Goal: Transaction & Acquisition: Purchase product/service

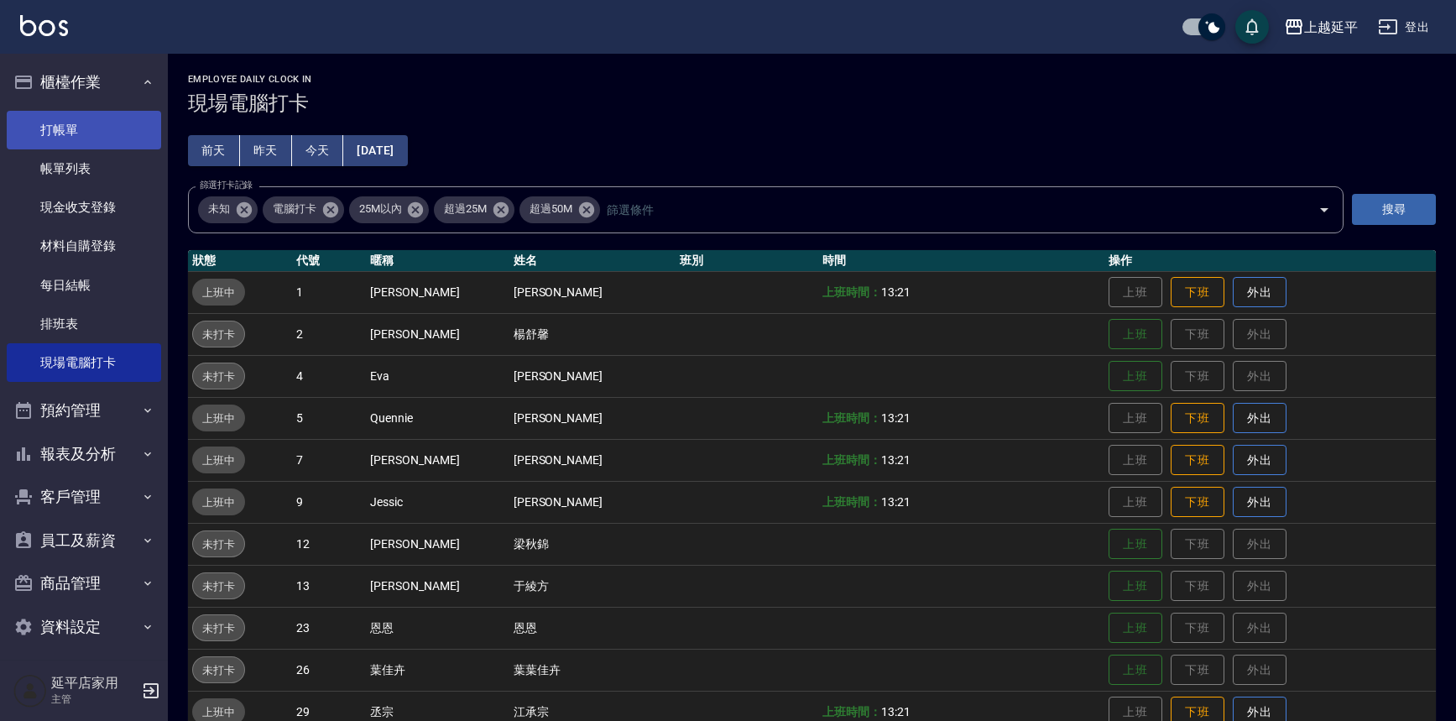
drag, startPoint x: 0, startPoint y: 0, endPoint x: 67, endPoint y: 133, distance: 149.3
click at [67, 133] on link "打帳單" at bounding box center [84, 130] width 154 height 39
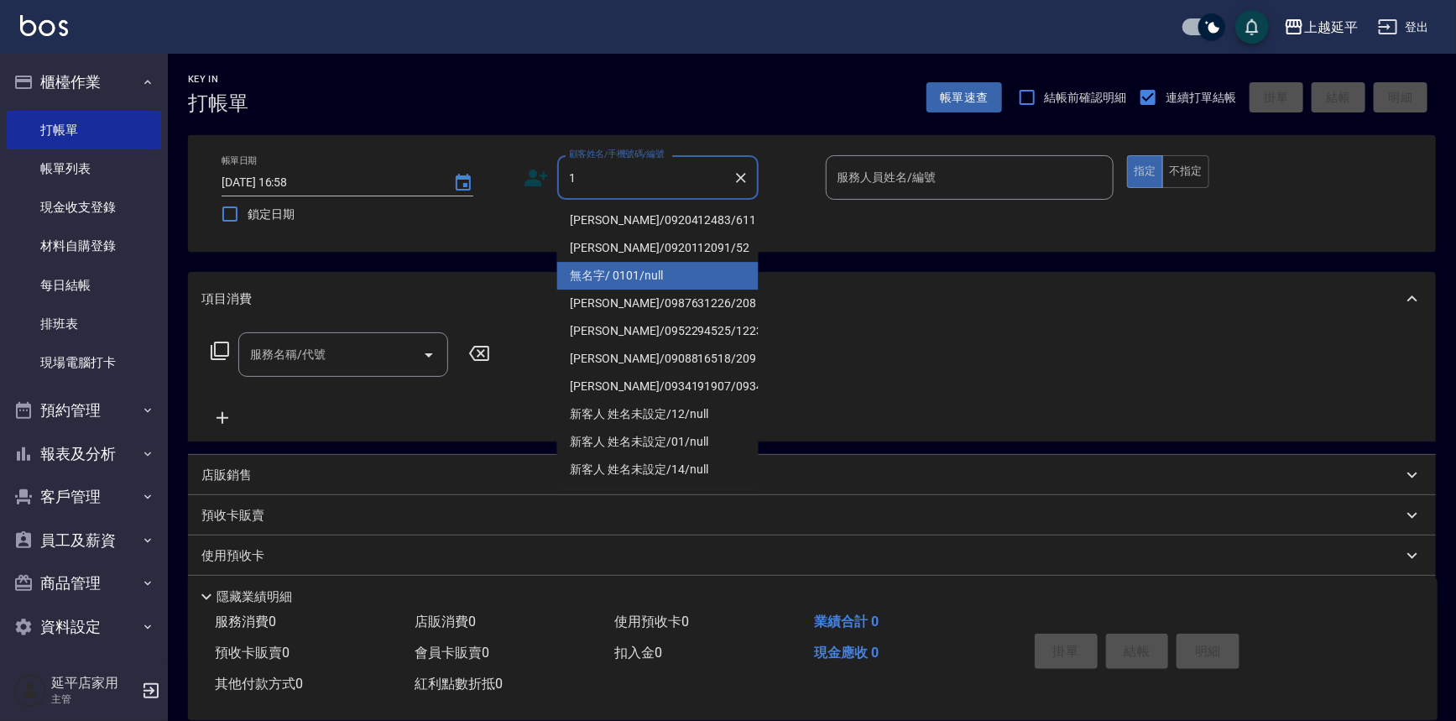
click at [698, 270] on li "無名字/ 0101/null" at bounding box center [657, 276] width 201 height 28
click at [698, 270] on div "Key In 打帳單 帳單速查 結帳前確認明細 連續打單結帳 掛單 結帳 明細 帳單日期 [DATE] 16:58 鎖定日期 顧客姓名/手機號碼/編號 1 顧…" at bounding box center [812, 434] width 1288 height 760
type input "無名字/ 0101/null"
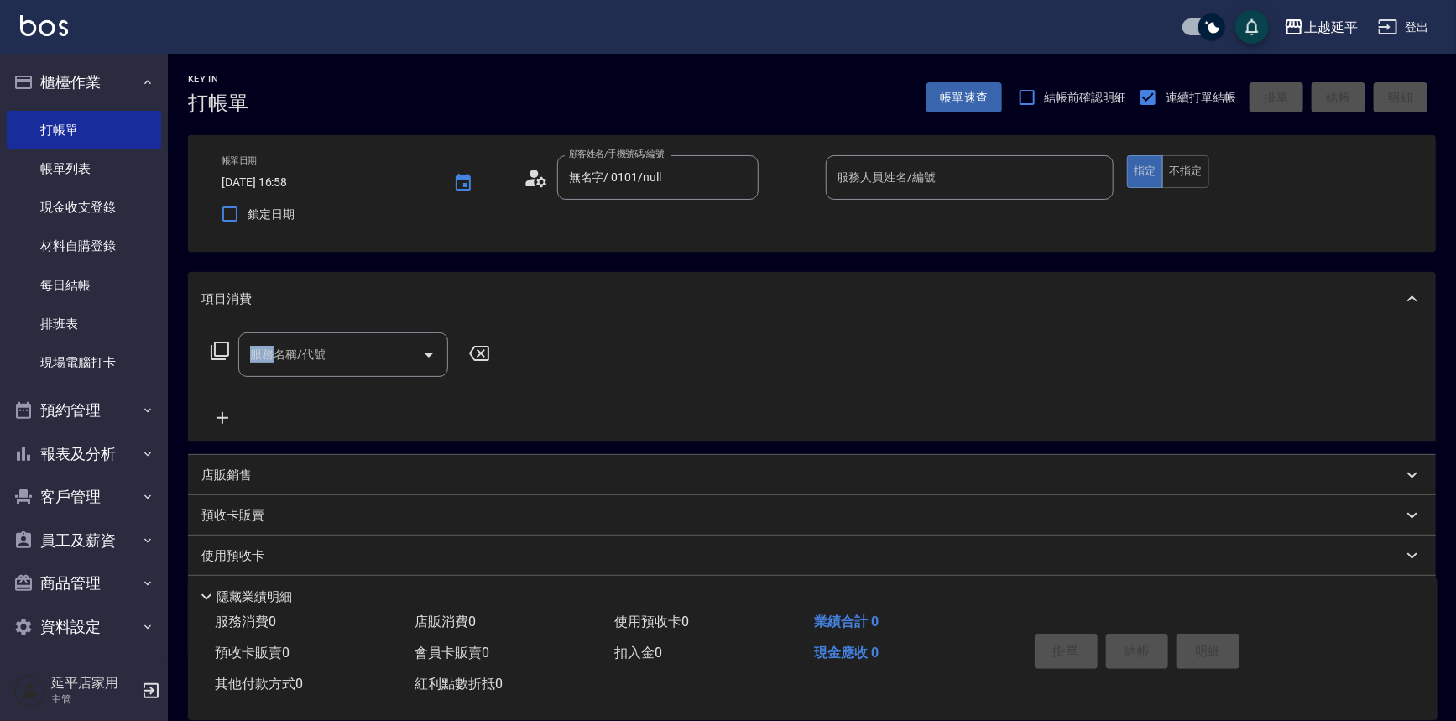
click at [847, 191] on input "服務人員姓名/編號" at bounding box center [970, 177] width 274 height 29
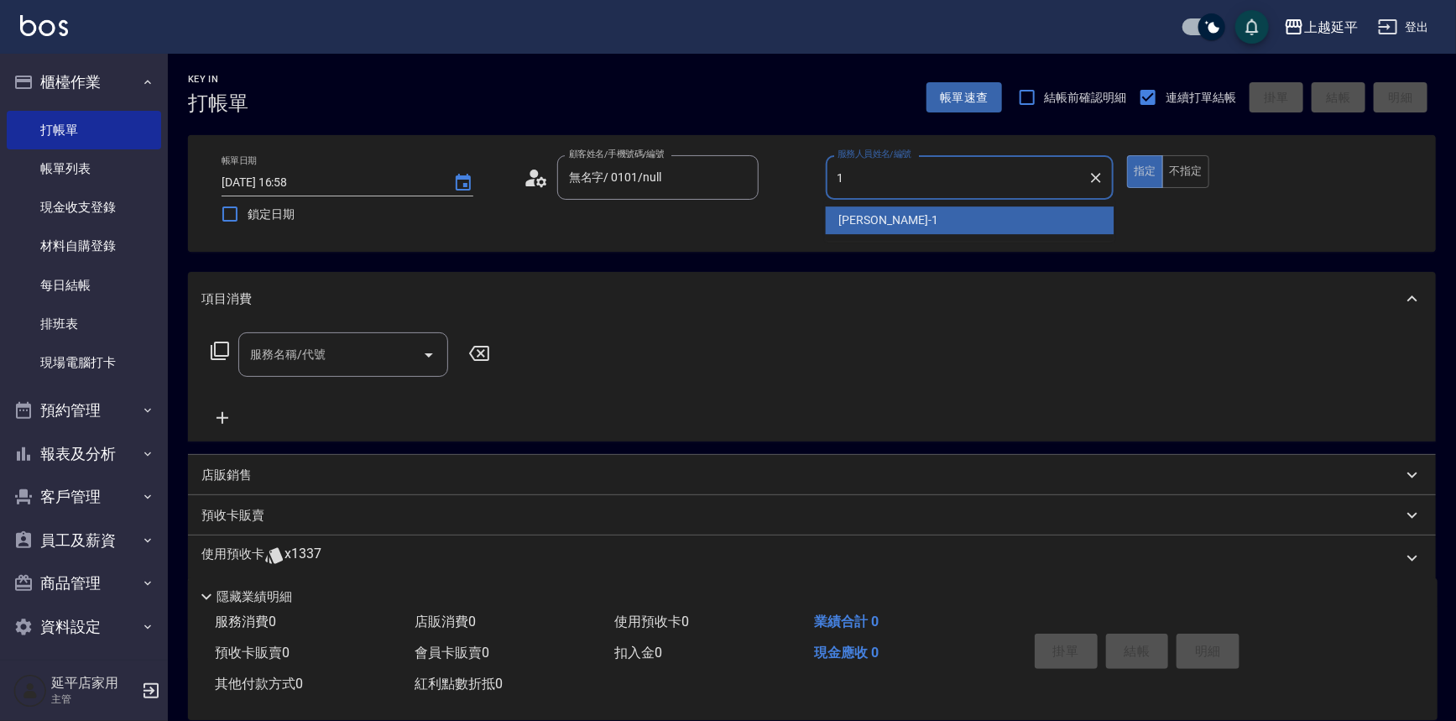
click at [847, 223] on span "[PERSON_NAME]-1" at bounding box center [888, 220] width 99 height 18
type input "[PERSON_NAME]-1"
click at [847, 223] on div "帳單日期 [DATE] 16:58 鎖定日期 顧客姓名/手機號碼/編號 無名字/ 0101/null 顧客姓名/手機號碼/編號 服務人員姓名/編號 [PERS…" at bounding box center [811, 193] width 1207 height 76
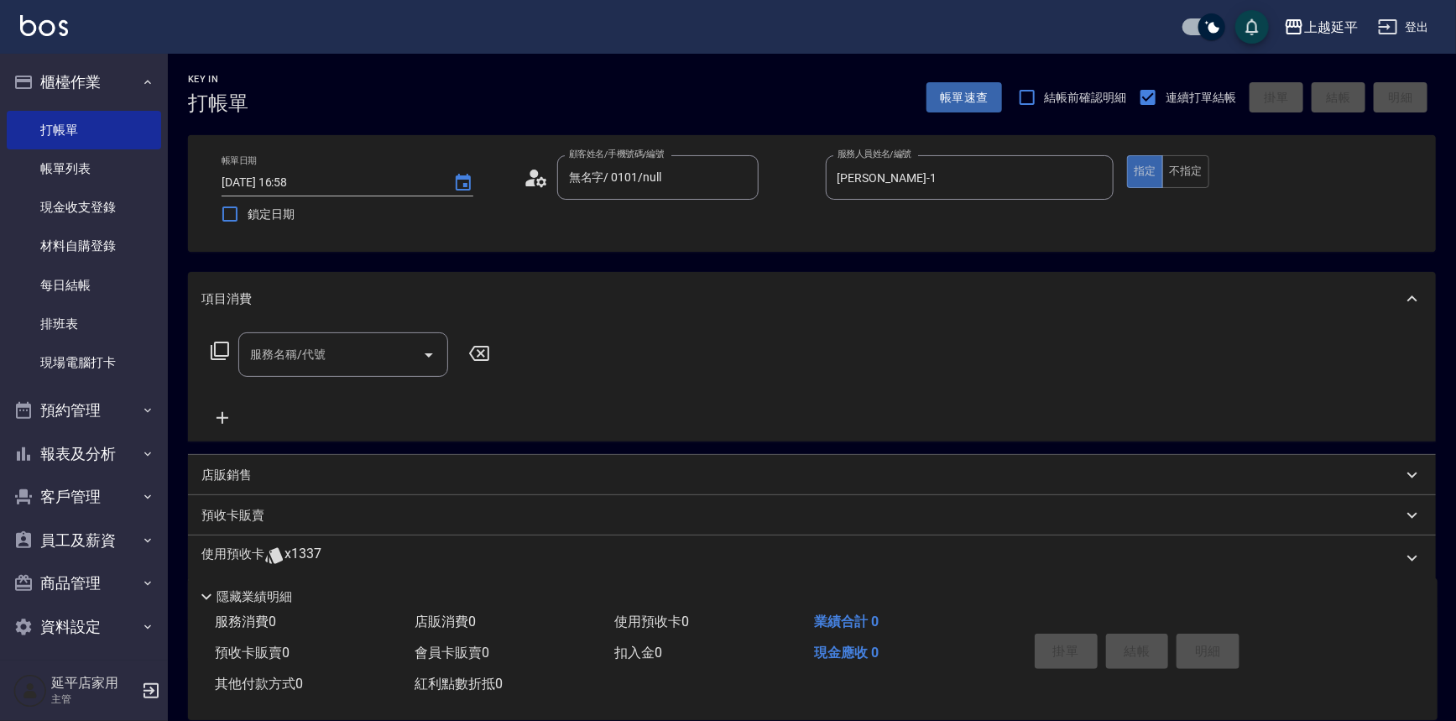
click at [424, 354] on icon "Open" at bounding box center [429, 355] width 20 height 20
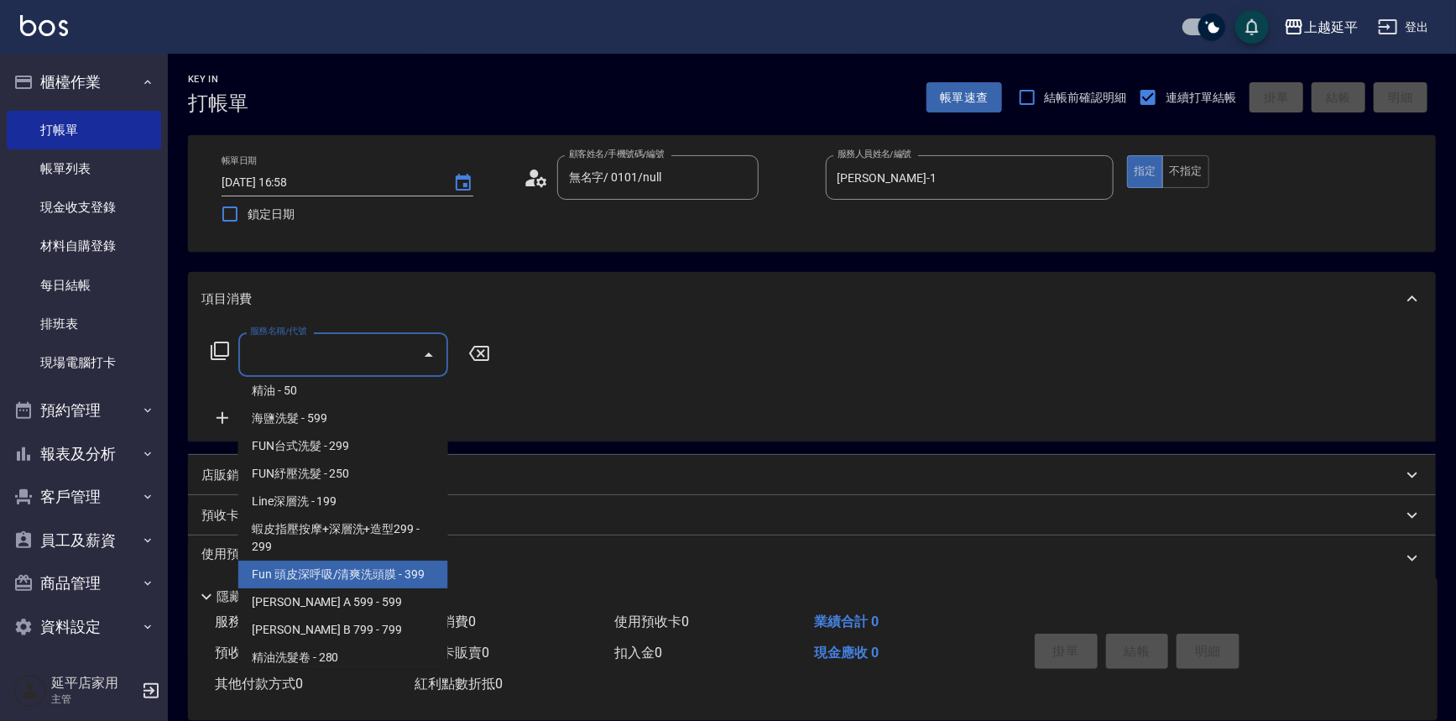
scroll to position [381, 0]
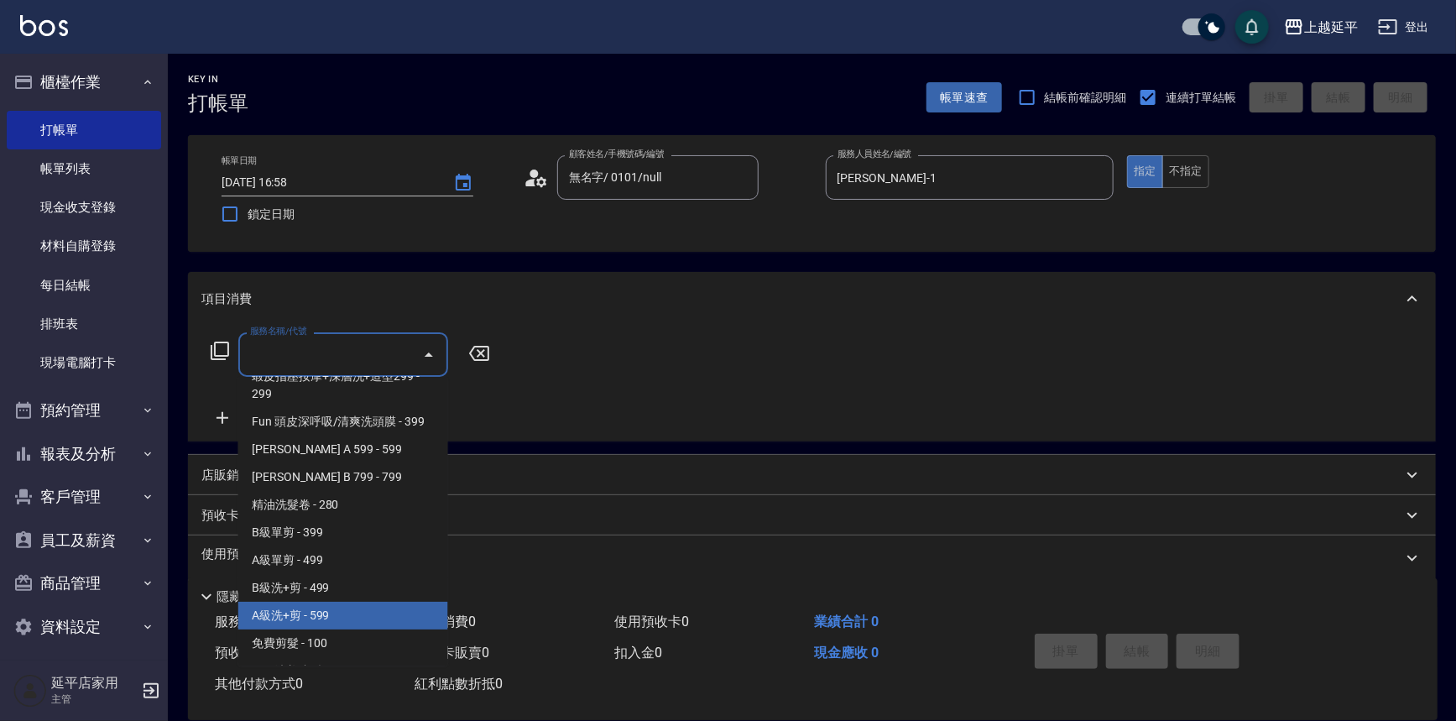
click at [300, 612] on span "A級洗+剪 - 599" at bounding box center [343, 616] width 210 height 28
type input "A級洗+剪(204)"
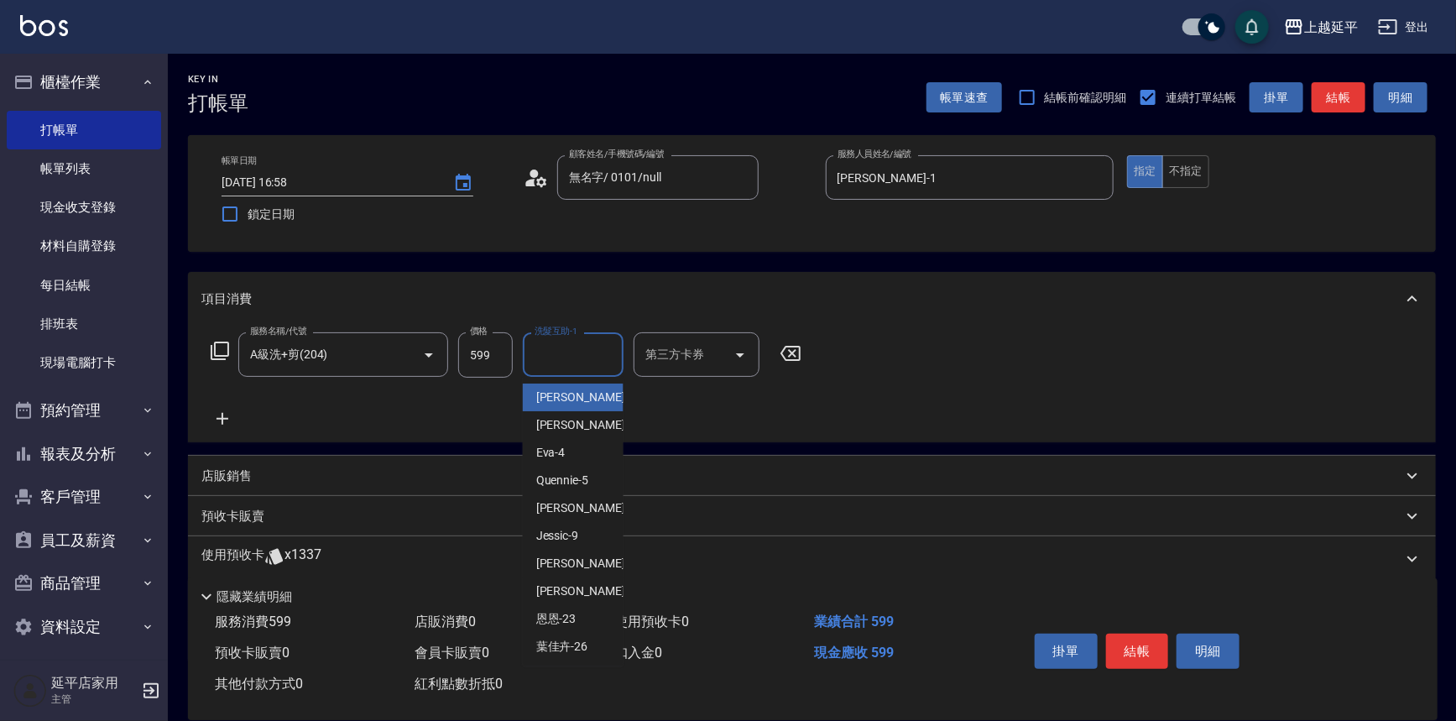
click at [567, 353] on input "洗髮互助-1" at bounding box center [573, 354] width 86 height 29
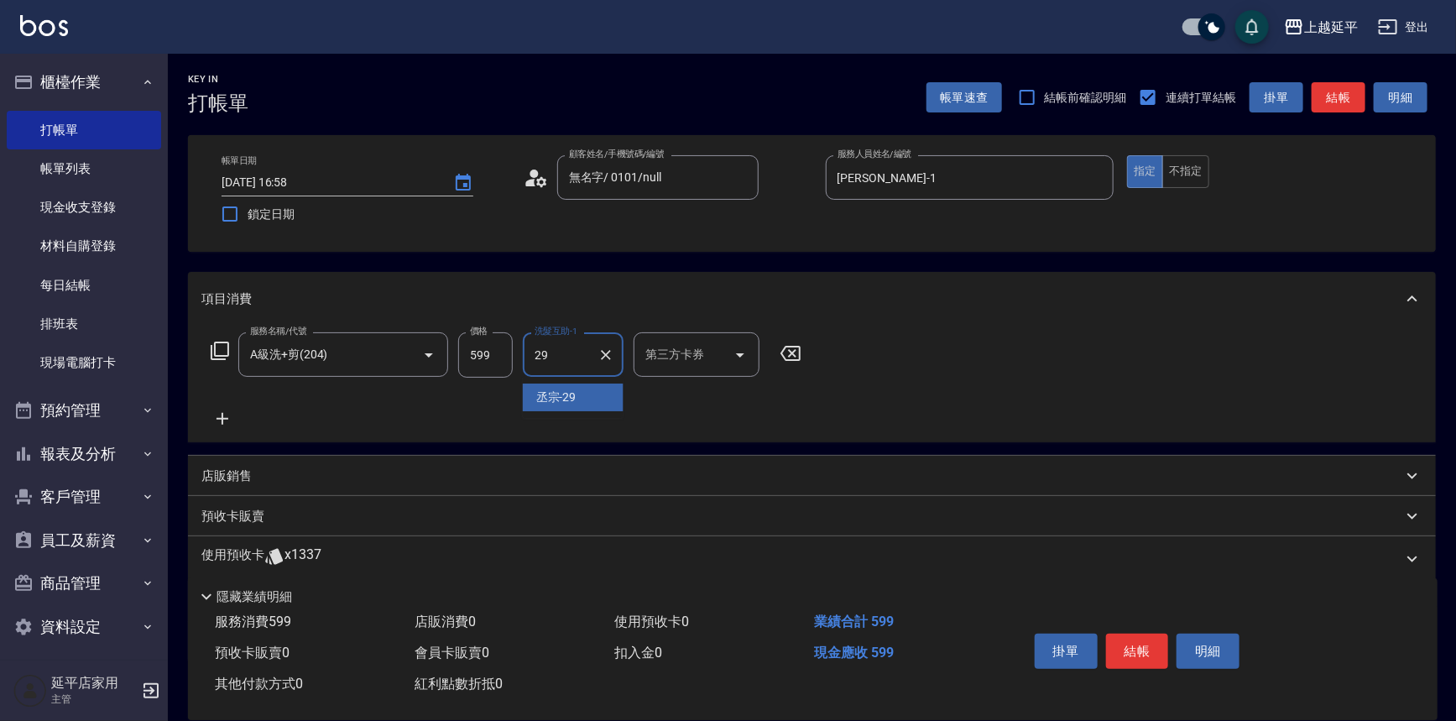
click at [570, 385] on div "丞宗 -29" at bounding box center [573, 397] width 101 height 28
type input "丞宗-29"
click at [1133, 641] on button "結帳" at bounding box center [1137, 650] width 63 height 35
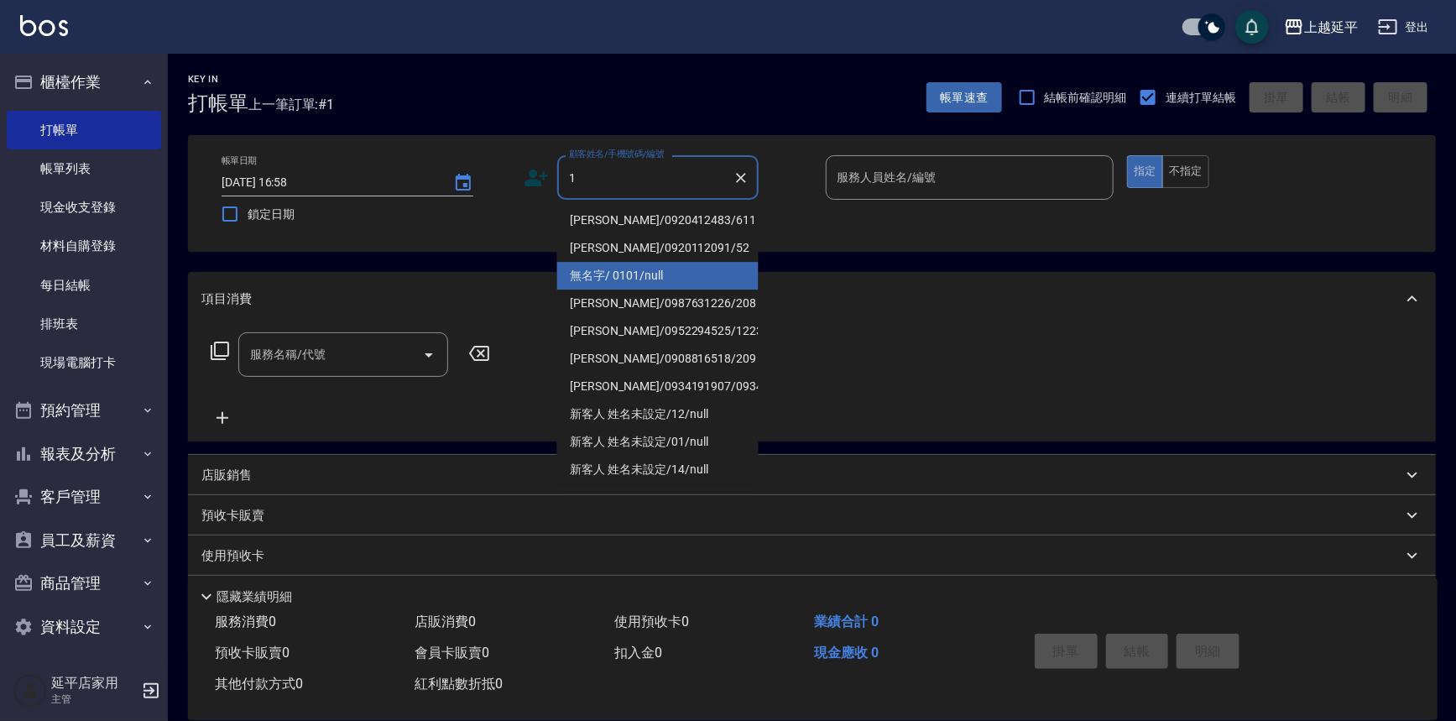
click at [636, 270] on li "無名字/ 0101/null" at bounding box center [657, 276] width 201 height 28
type input "無名字/ 0101/null"
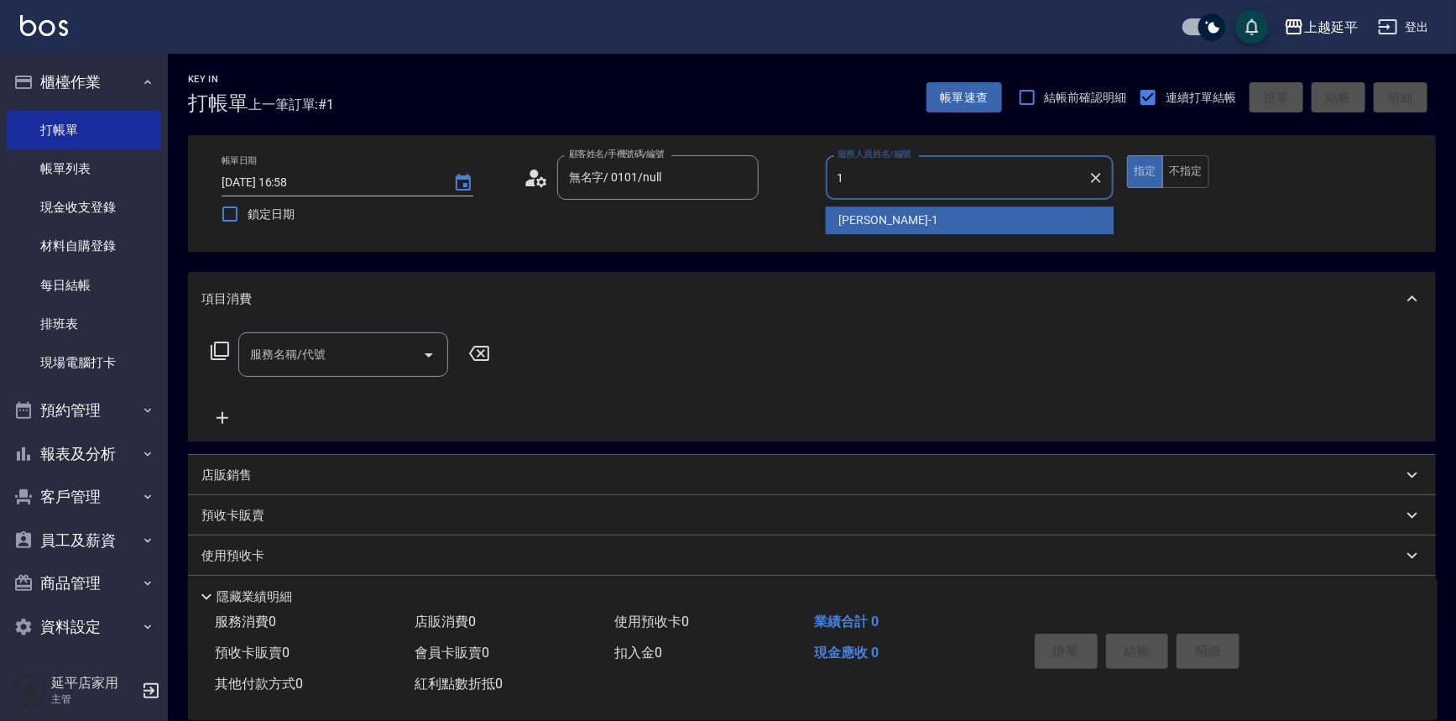
drag, startPoint x: 852, startPoint y: 226, endPoint x: 841, endPoint y: 227, distance: 11.9
click at [852, 226] on span "[PERSON_NAME]-1" at bounding box center [888, 220] width 99 height 18
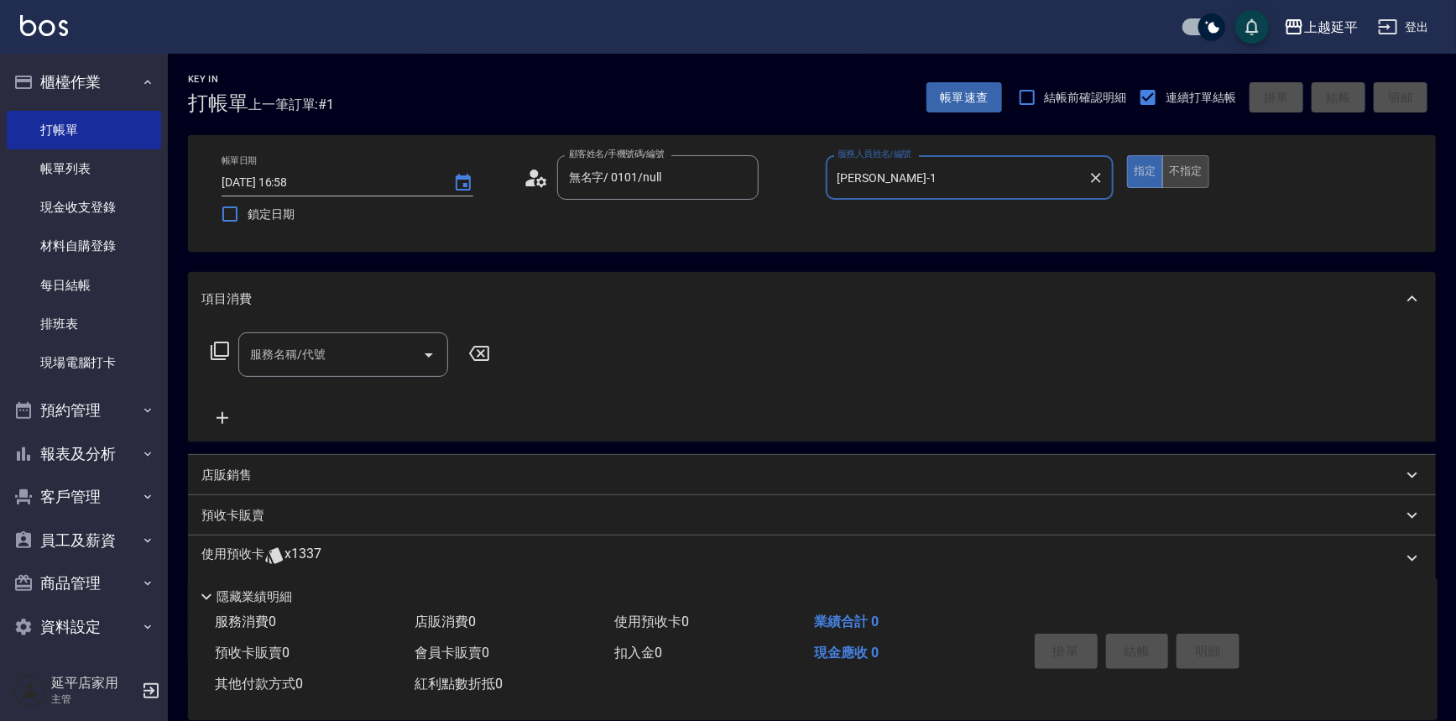
type input "[PERSON_NAME]-1"
click at [1167, 176] on button "不指定" at bounding box center [1185, 171] width 47 height 33
click at [1142, 168] on button "指定" at bounding box center [1145, 171] width 36 height 33
click at [428, 356] on icon "Open" at bounding box center [429, 355] width 8 height 4
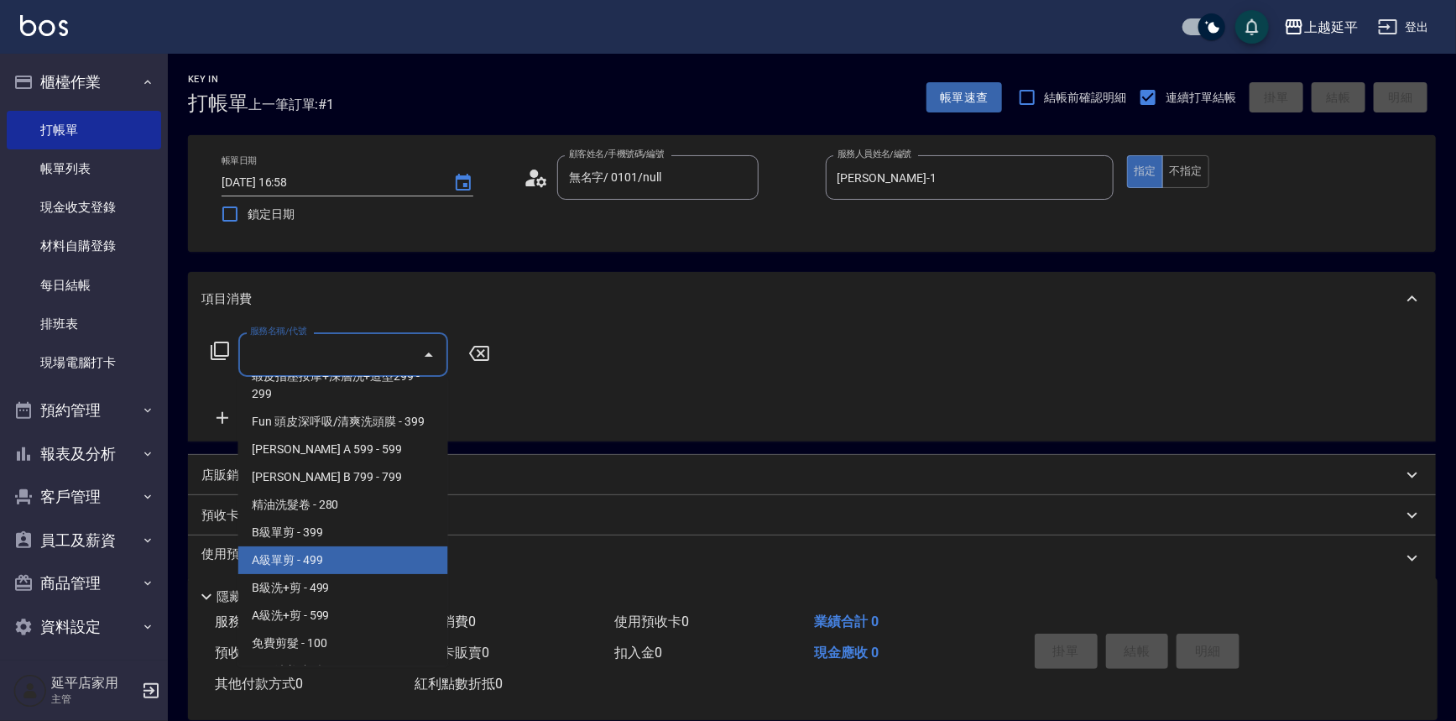
click at [390, 567] on span "A級單剪 - 499" at bounding box center [343, 560] width 210 height 28
type input "A級單剪(202)"
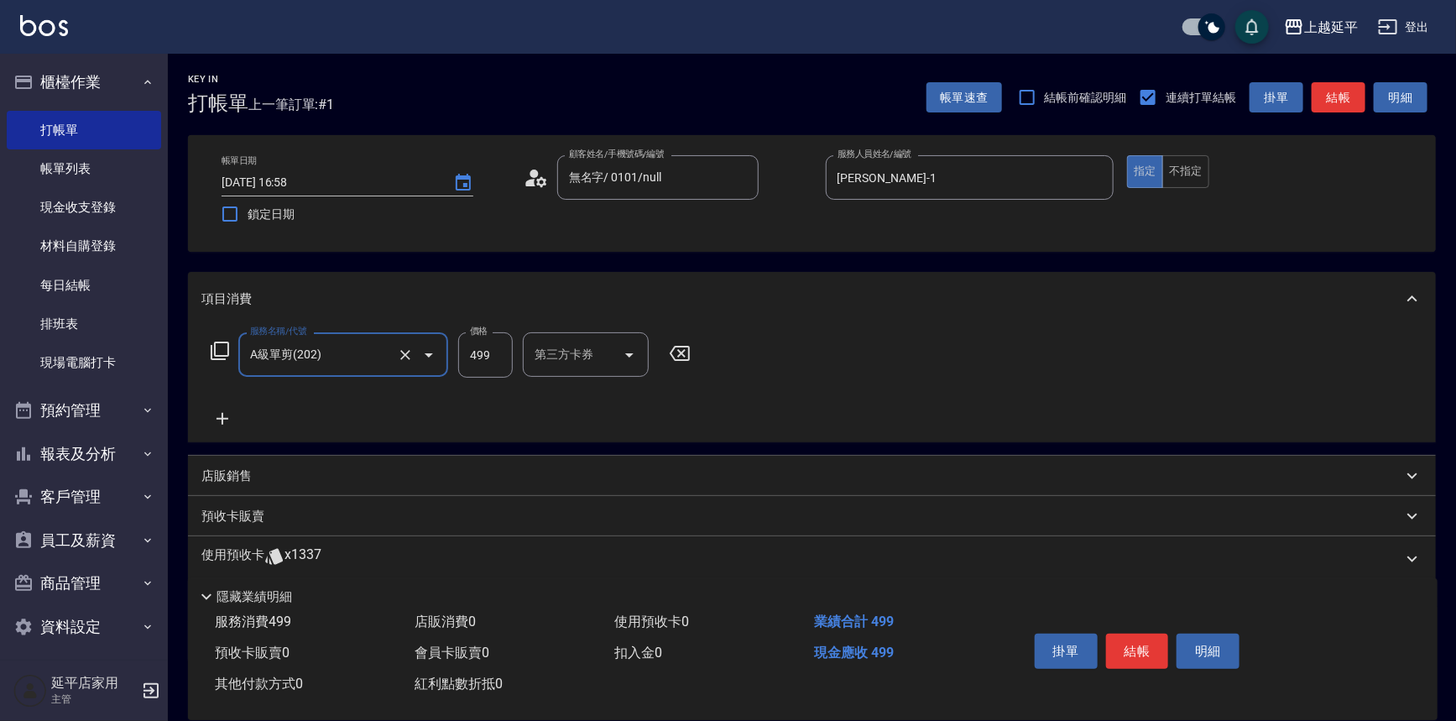
click at [1118, 646] on button "結帳" at bounding box center [1137, 650] width 63 height 35
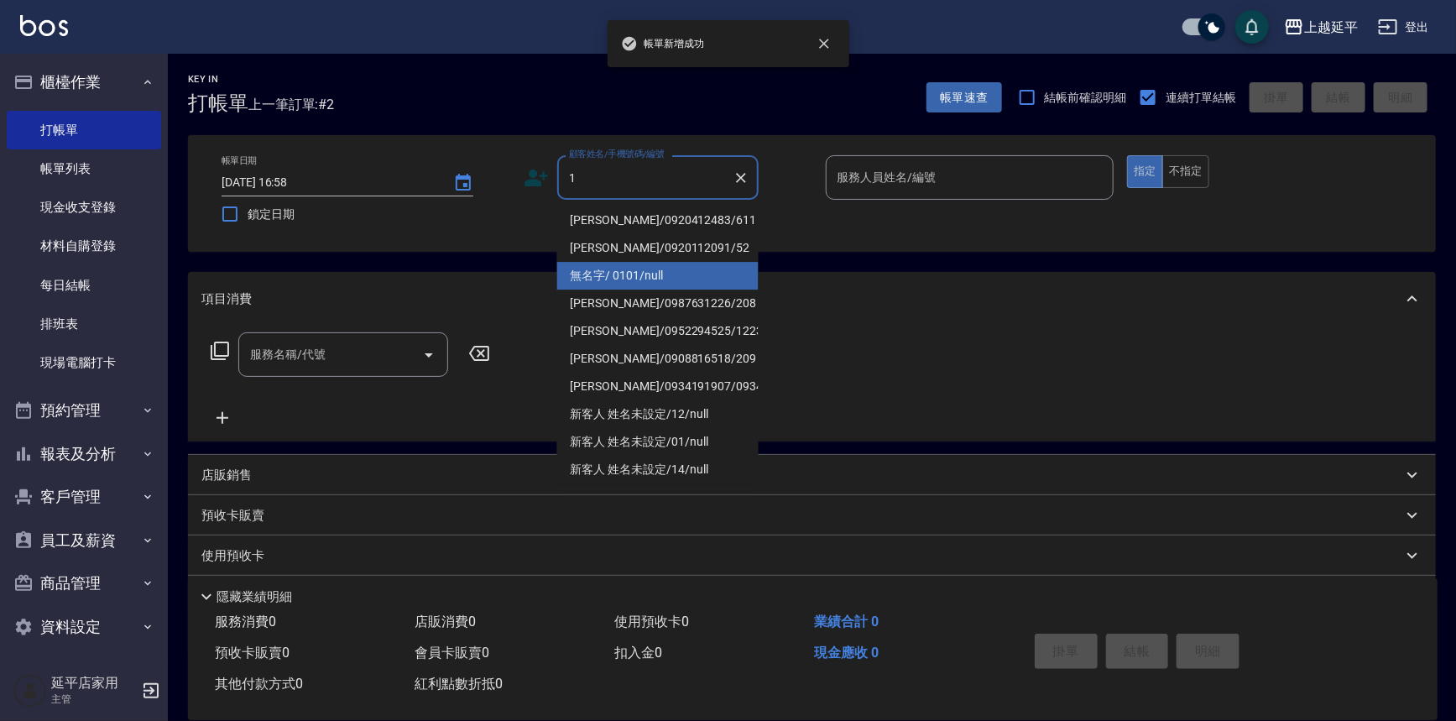
click at [629, 268] on li "無名字/ 0101/null" at bounding box center [657, 276] width 201 height 28
type input "無名字/ 0101/null"
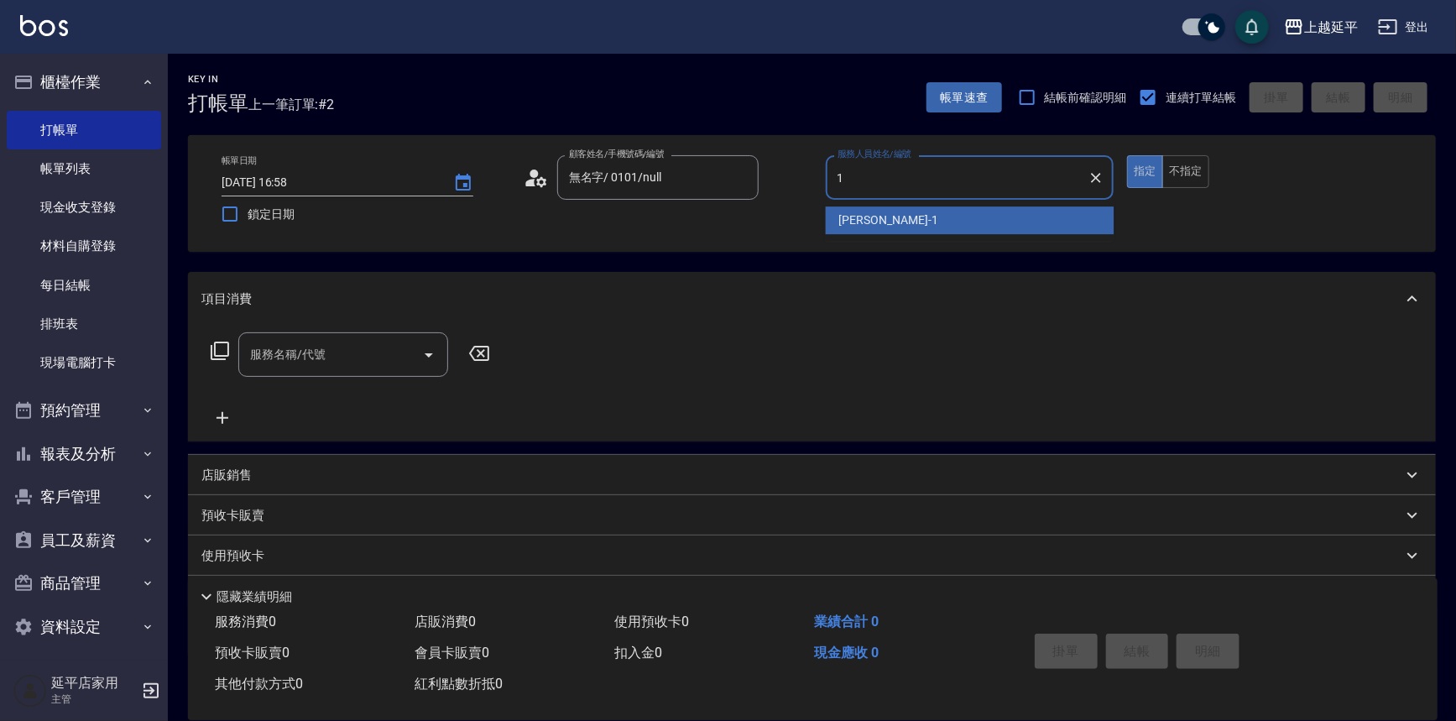
drag, startPoint x: 888, startPoint y: 227, endPoint x: 878, endPoint y: 232, distance: 10.5
click at [887, 227] on div "[PERSON_NAME]-1" at bounding box center [970, 220] width 289 height 28
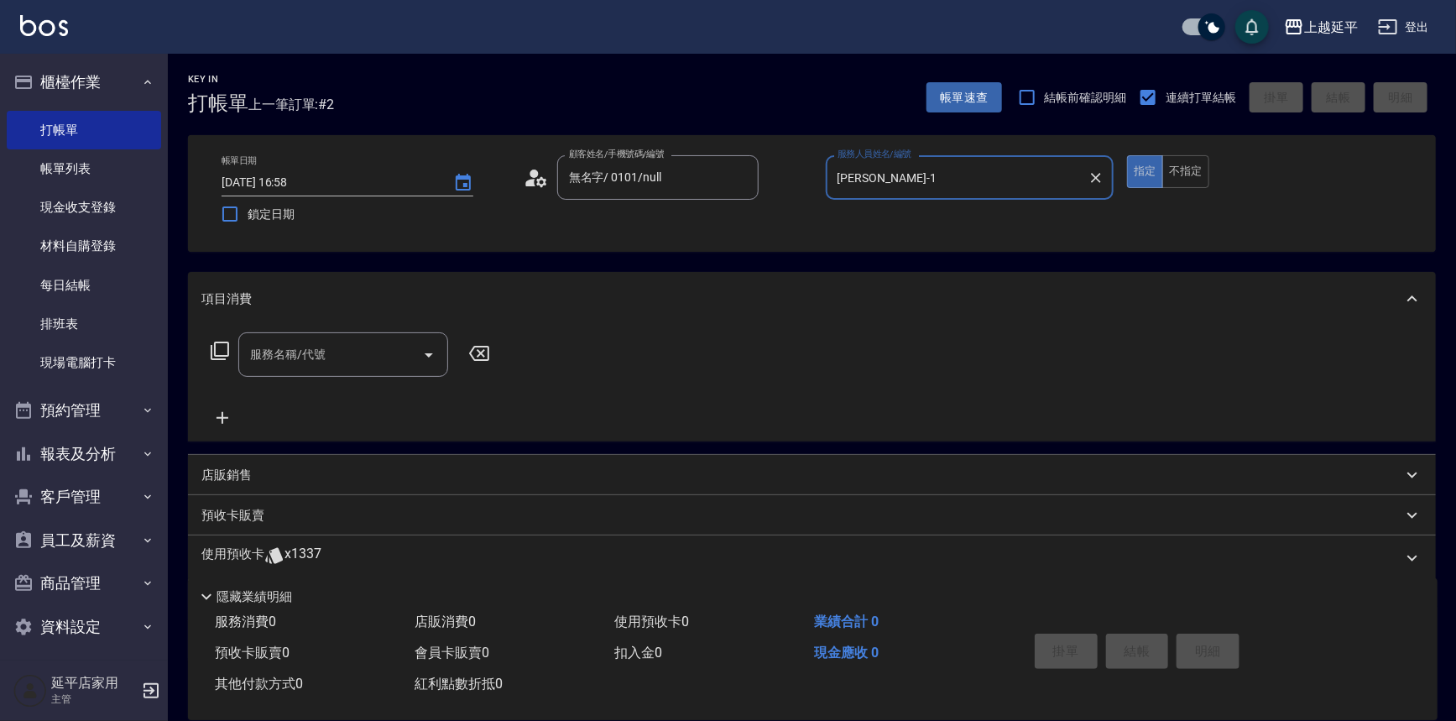
click at [431, 346] on icon "Open" at bounding box center [429, 355] width 20 height 20
type input "[PERSON_NAME]-1"
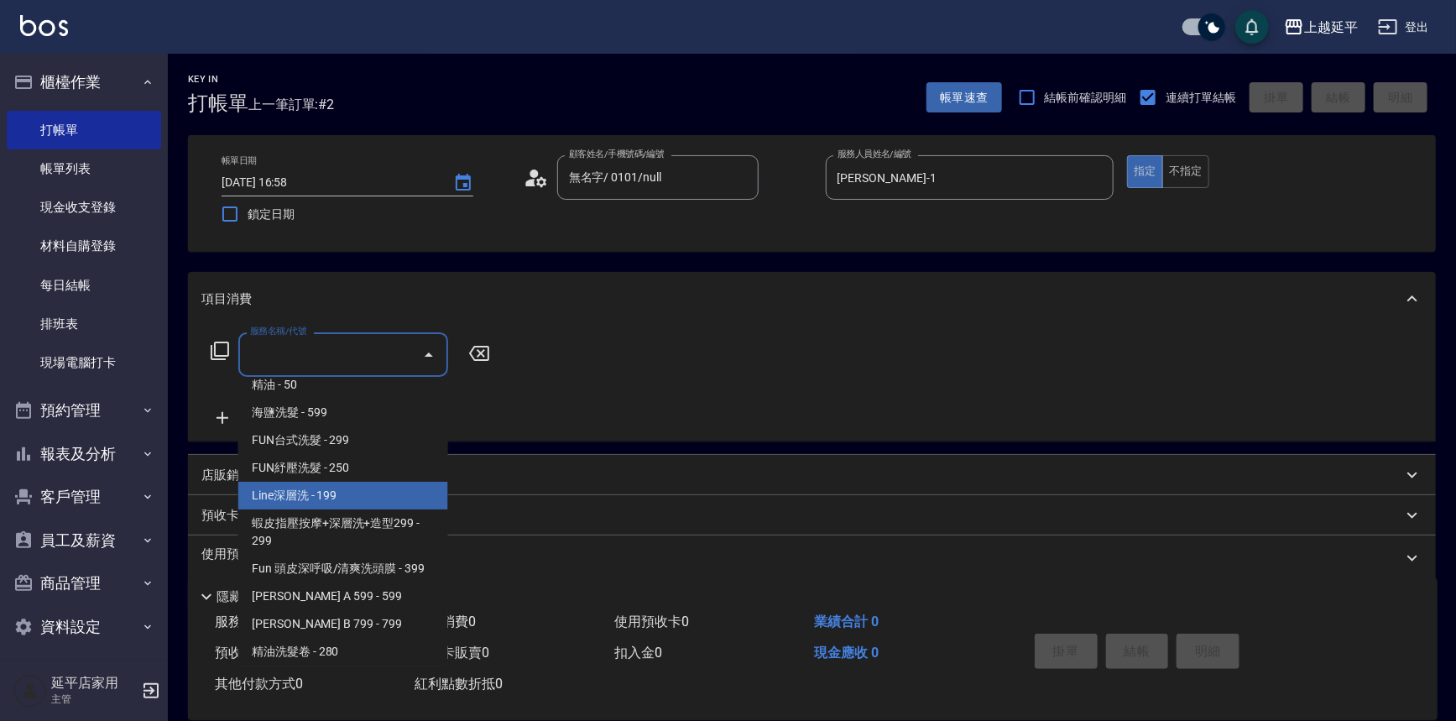
scroll to position [305, 0]
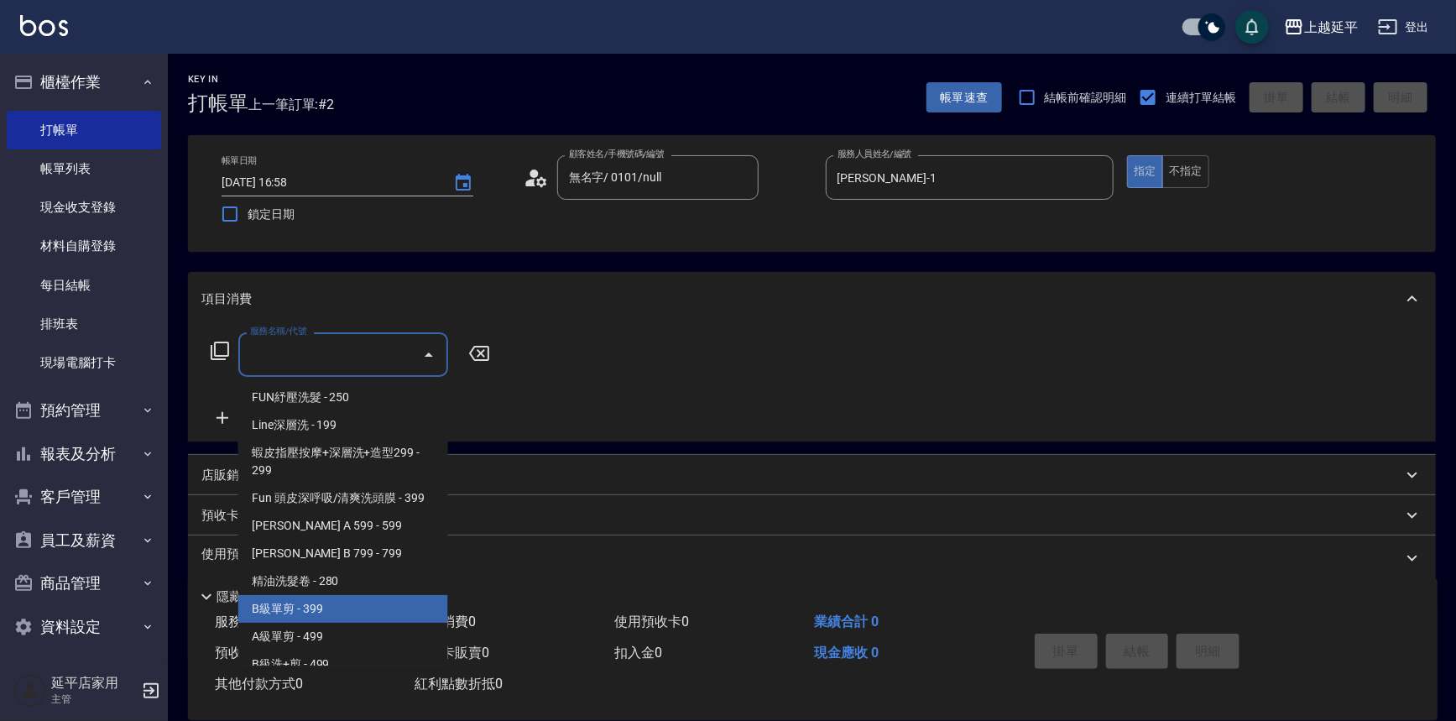
click at [331, 614] on span "B級單剪 - 399" at bounding box center [343, 609] width 210 height 28
type input "B級單剪(201)"
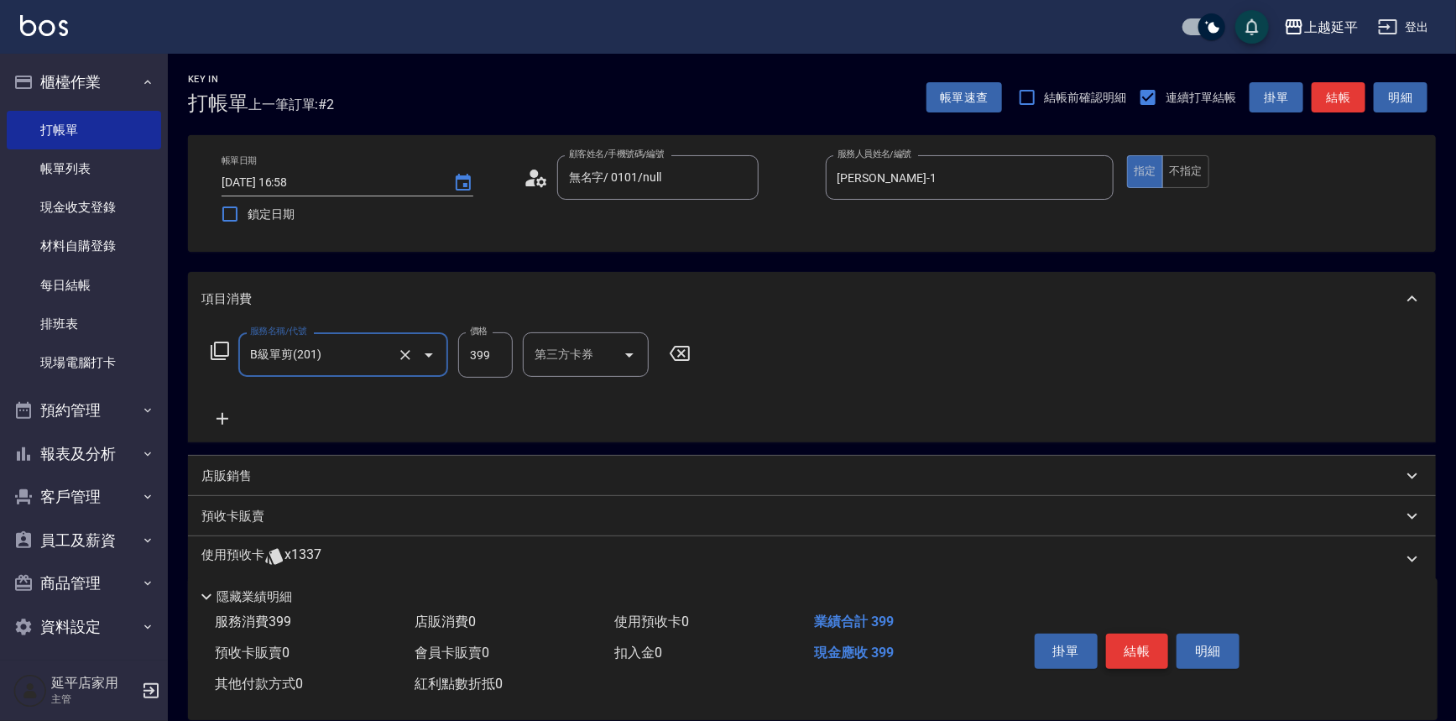
click at [1126, 635] on button "結帳" at bounding box center [1137, 650] width 63 height 35
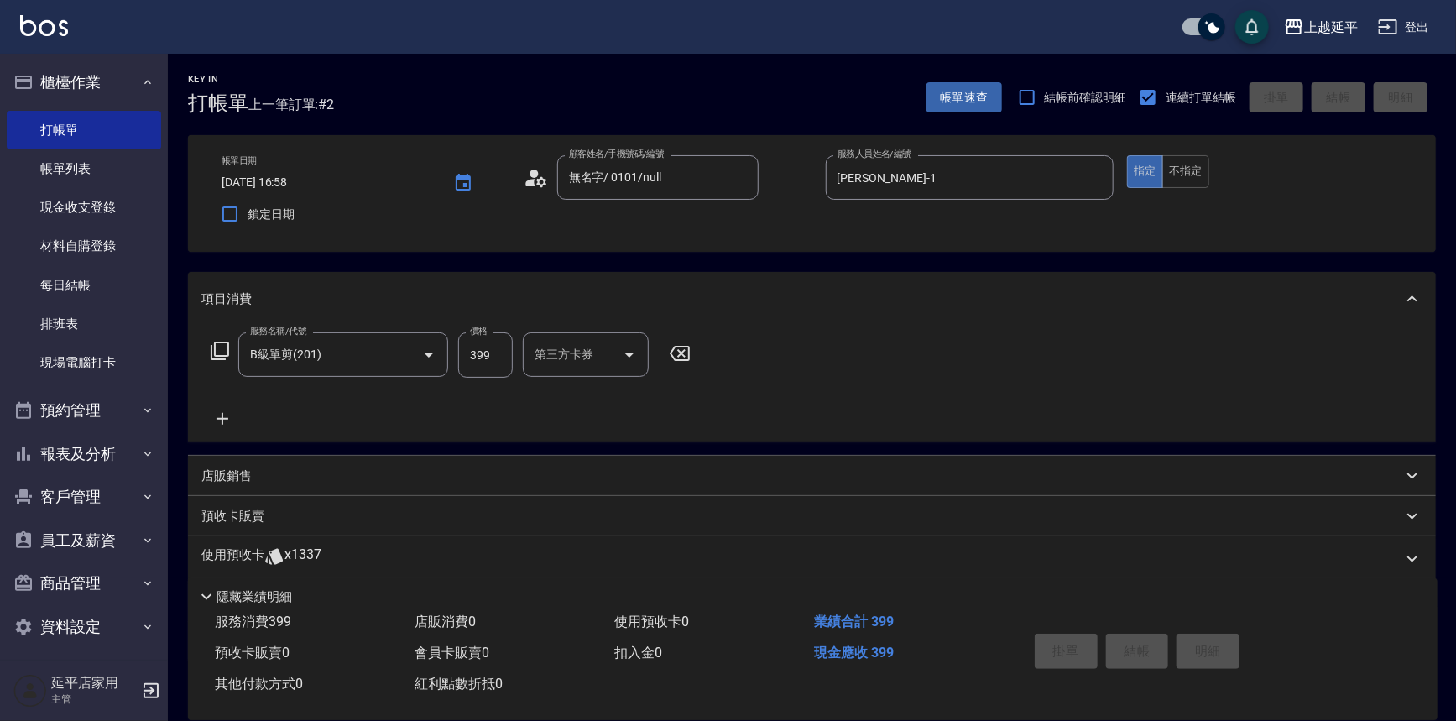
type input "[DATE] 16:59"
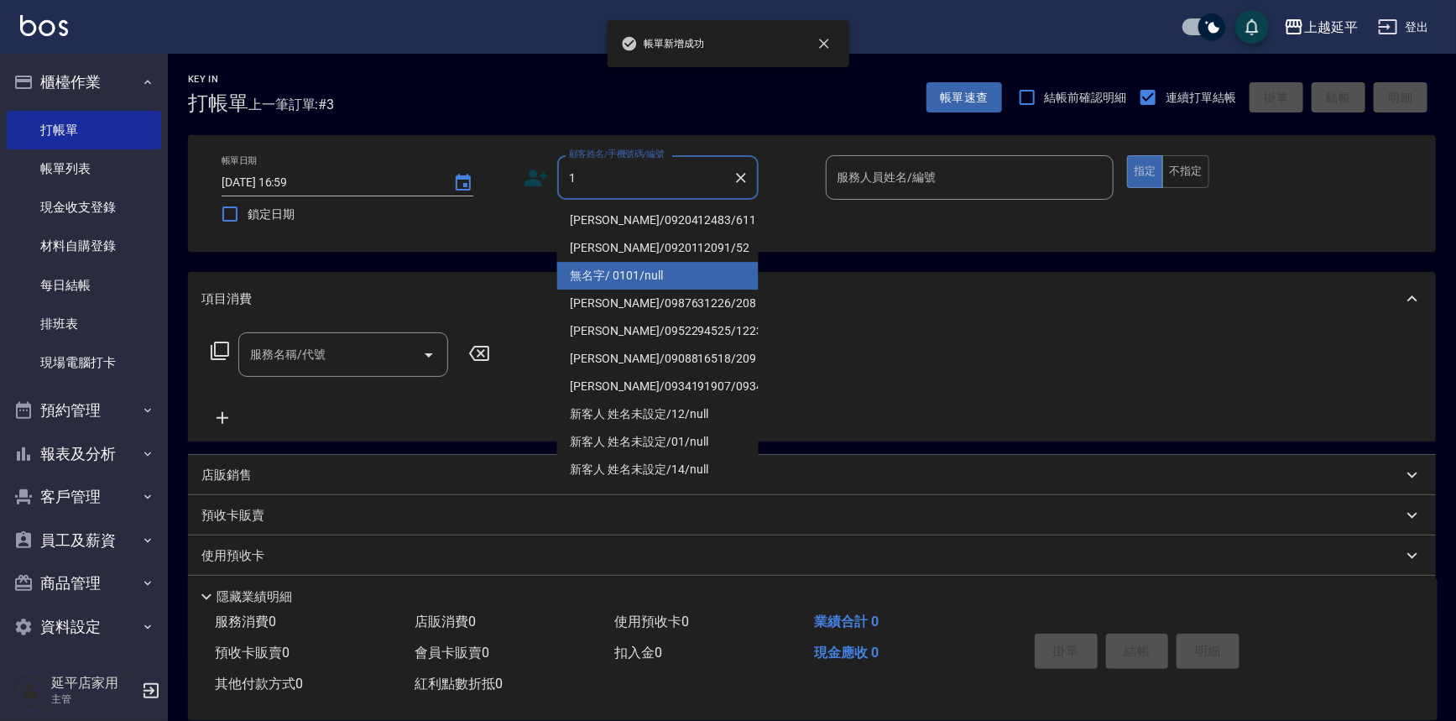
click at [631, 281] on li "無名字/ 0101/null" at bounding box center [657, 276] width 201 height 28
type input "無名字/ 0101/null"
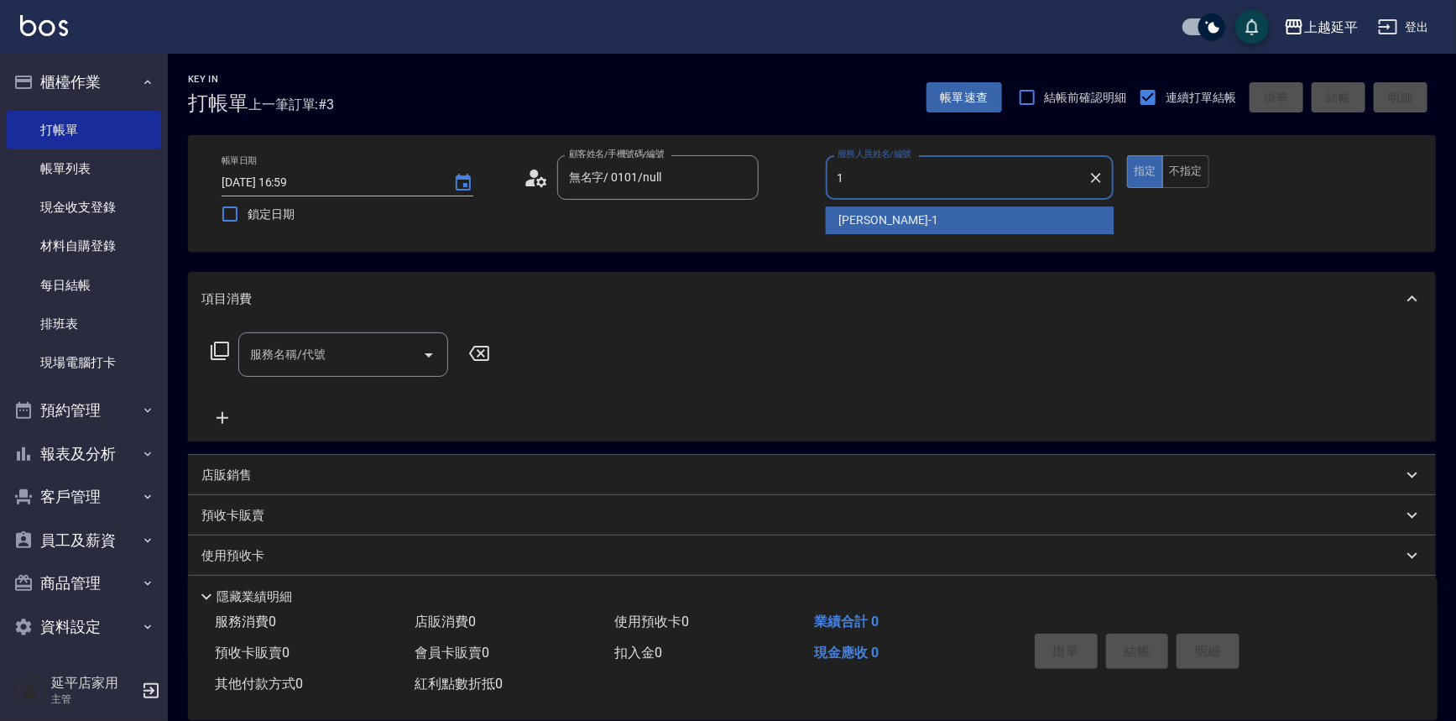
click at [858, 222] on span "[PERSON_NAME]-1" at bounding box center [888, 220] width 99 height 18
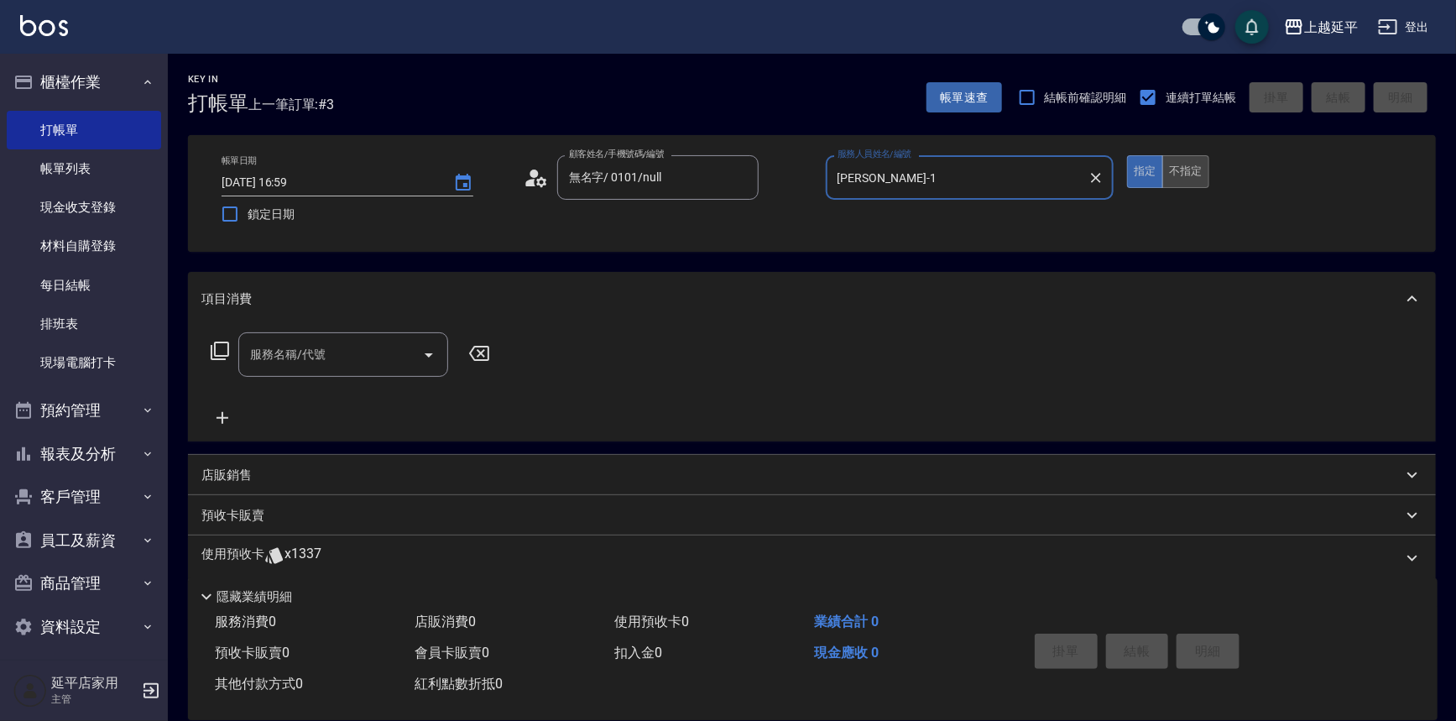
type input "[PERSON_NAME]-1"
click at [1162, 171] on button "不指定" at bounding box center [1185, 171] width 47 height 33
click at [439, 357] on button "Open" at bounding box center [428, 354] width 27 height 27
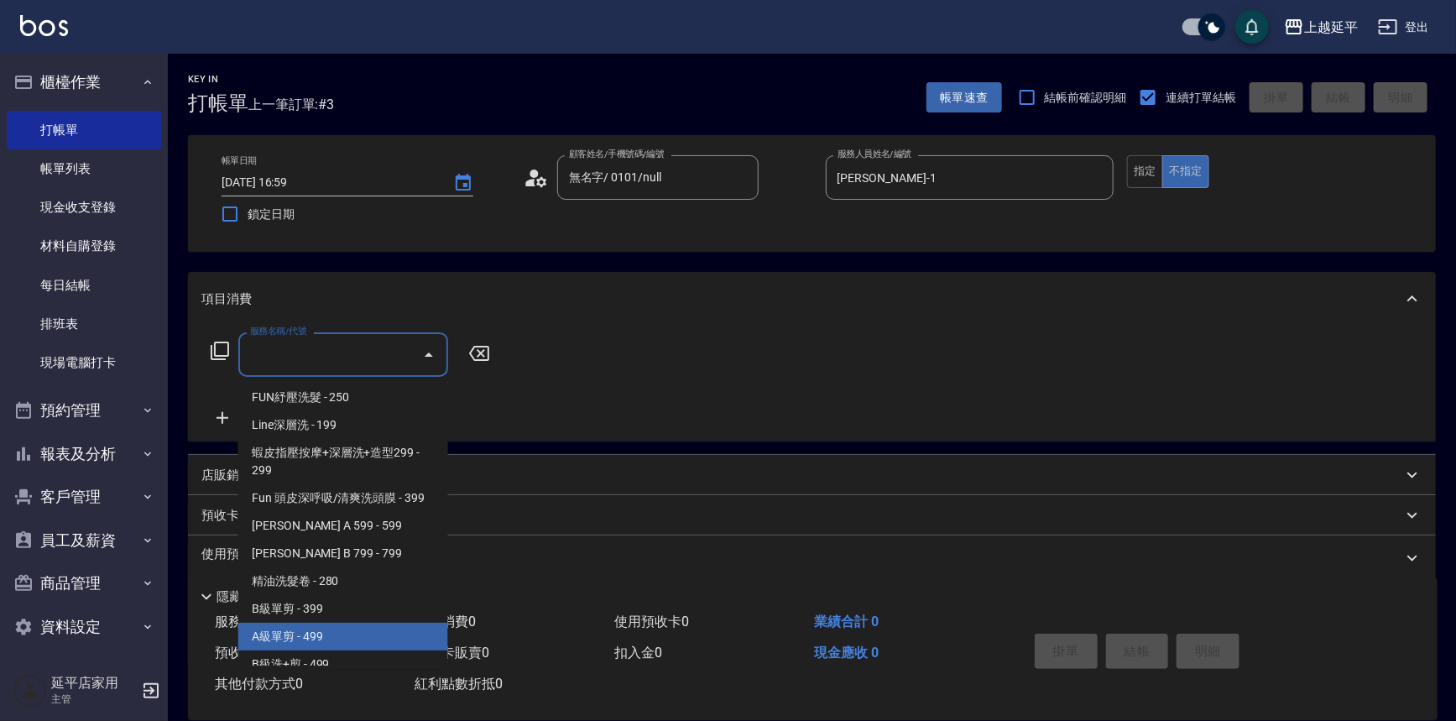
scroll to position [457, 0]
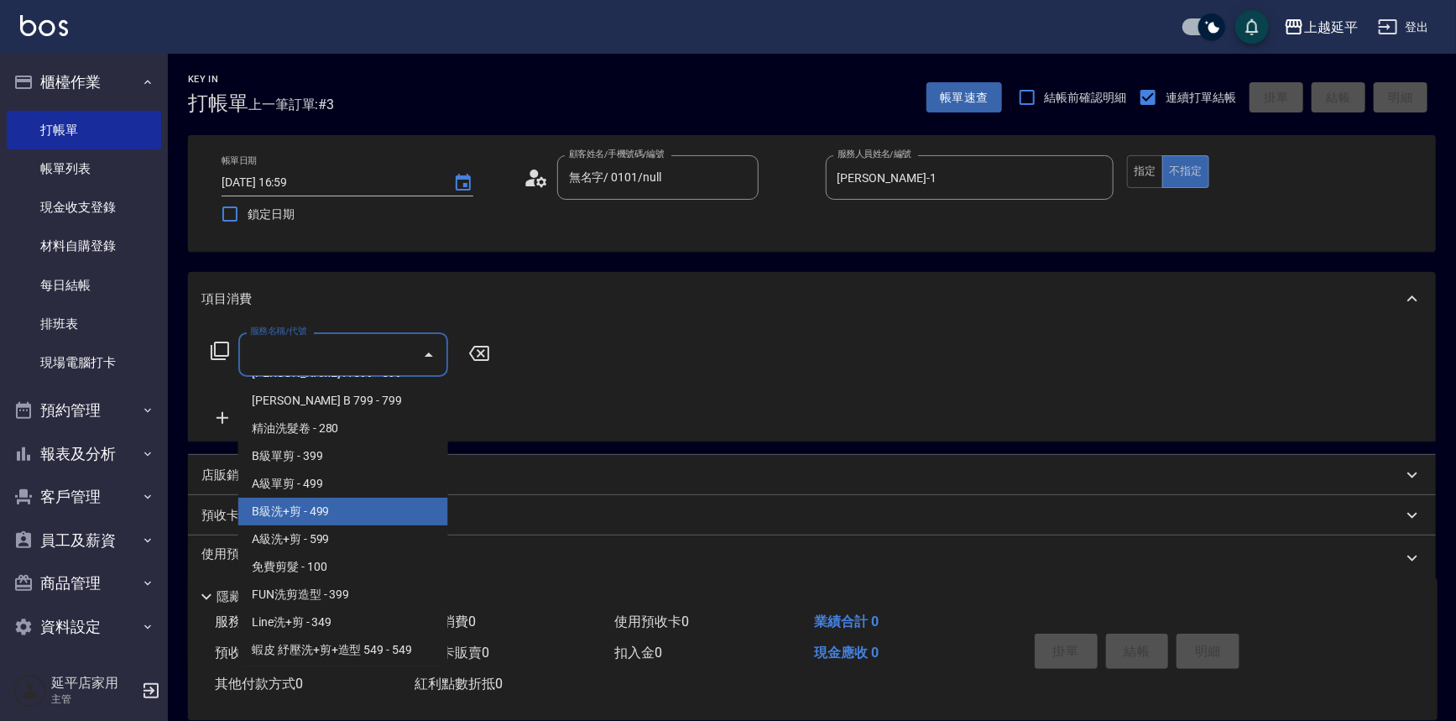
click at [305, 514] on span "B級洗+剪 - 499" at bounding box center [343, 512] width 210 height 28
type input "B級洗+剪(203)"
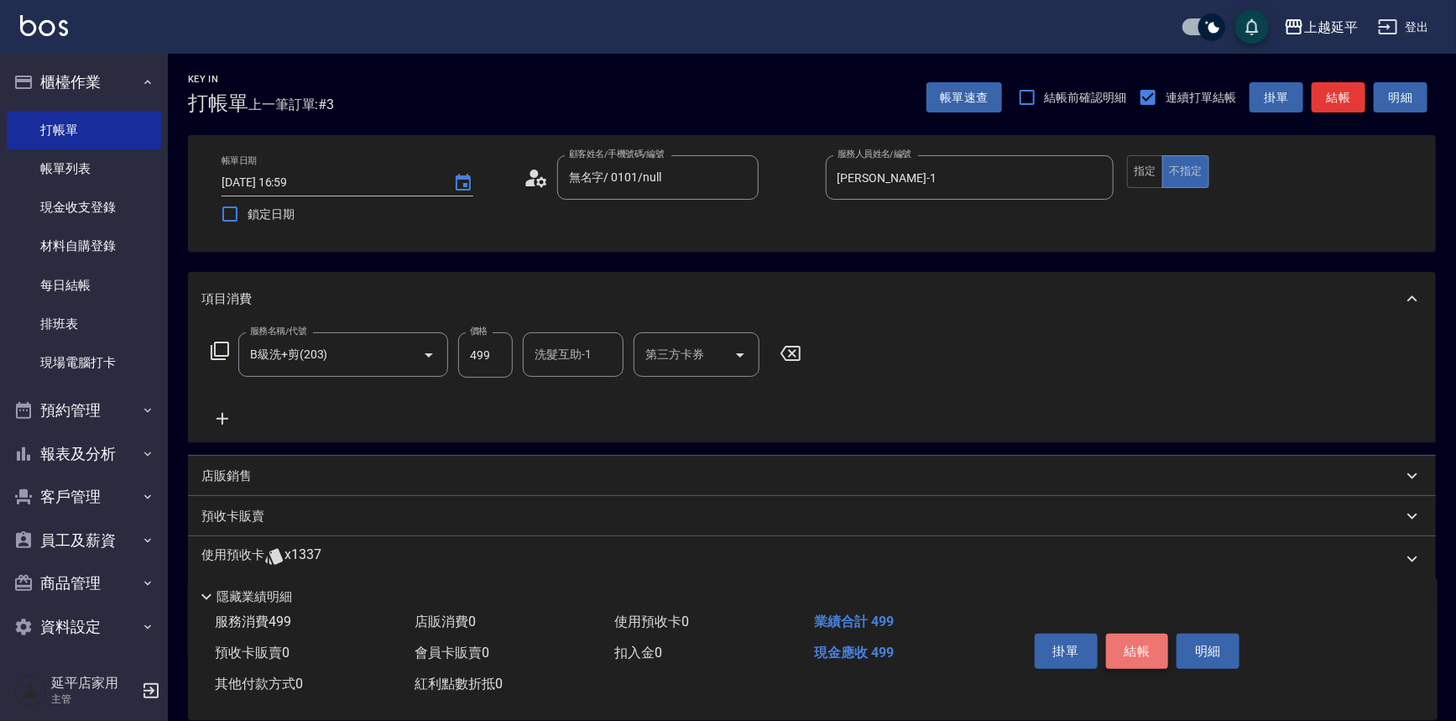
click at [1135, 660] on button "結帳" at bounding box center [1137, 650] width 63 height 35
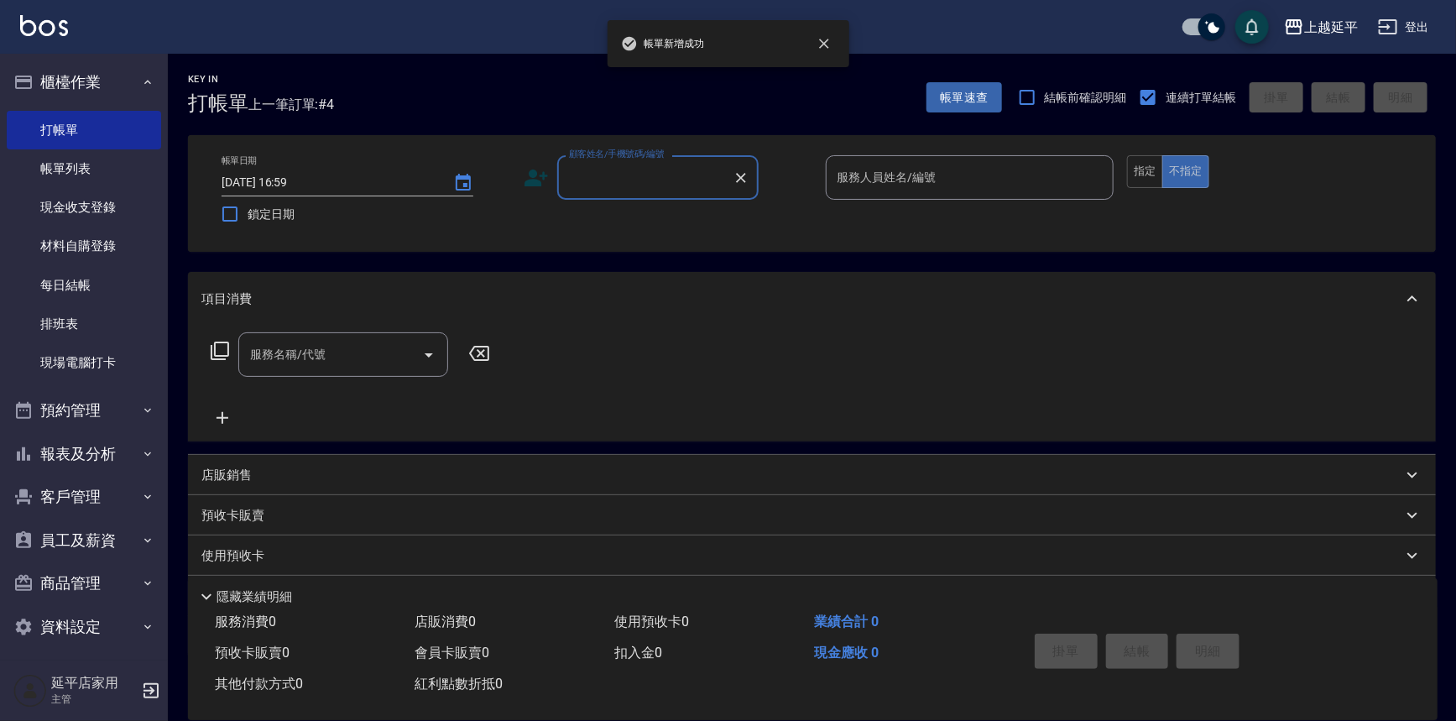
scroll to position [8, 0]
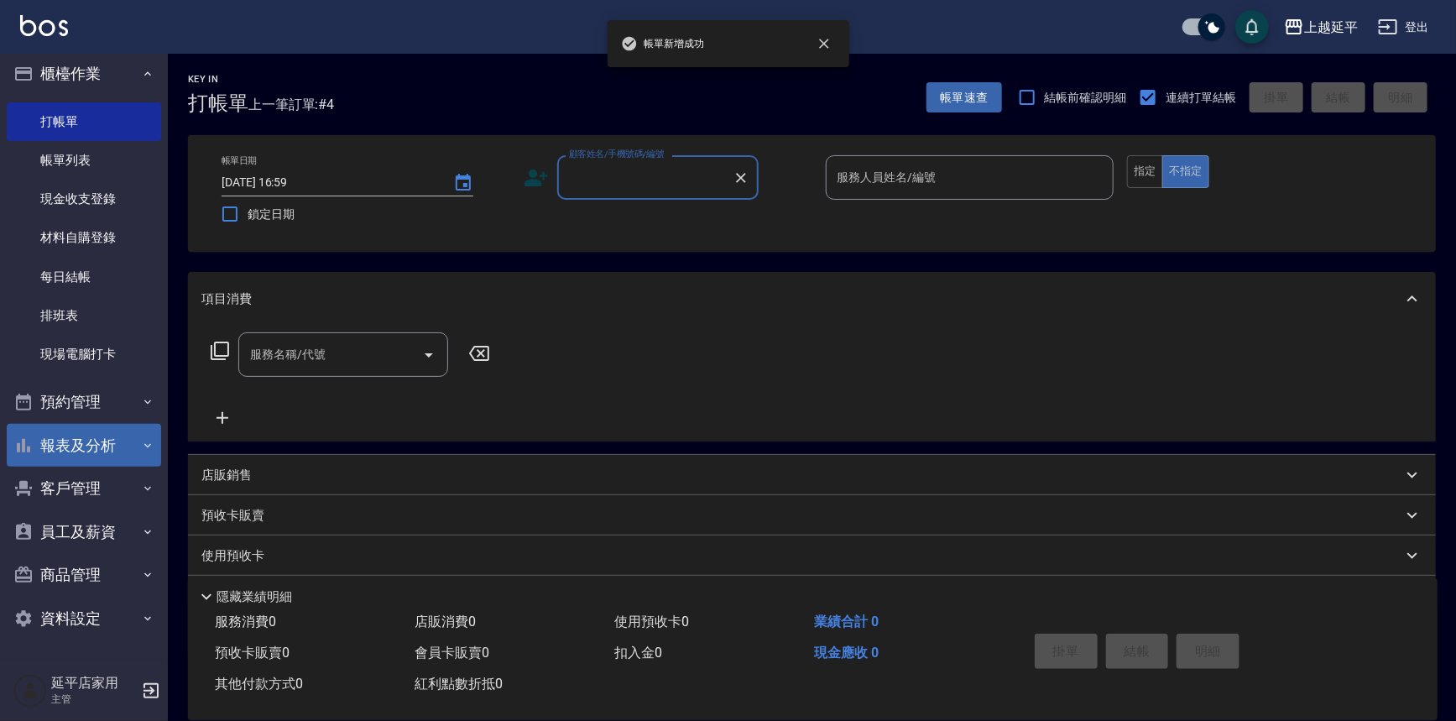
click at [89, 442] on button "報表及分析" at bounding box center [84, 446] width 154 height 44
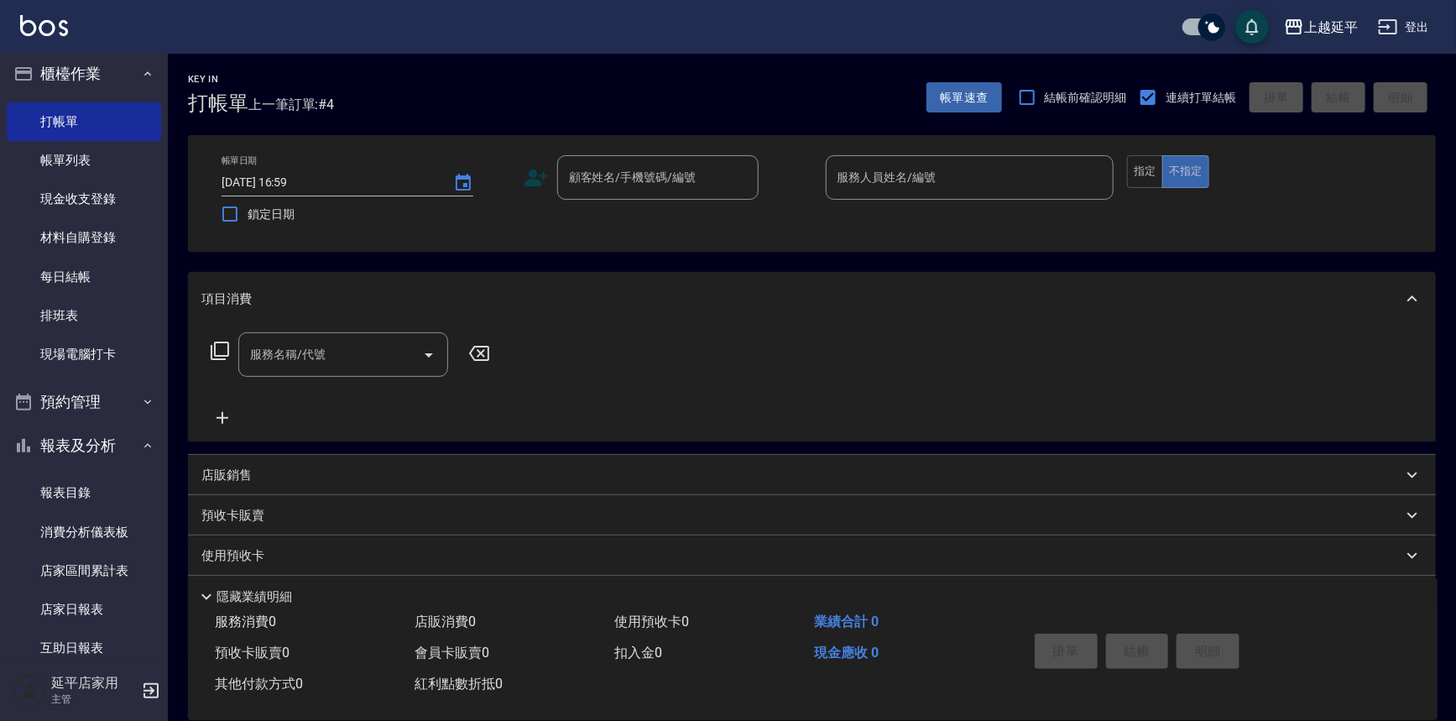
scroll to position [466, 0]
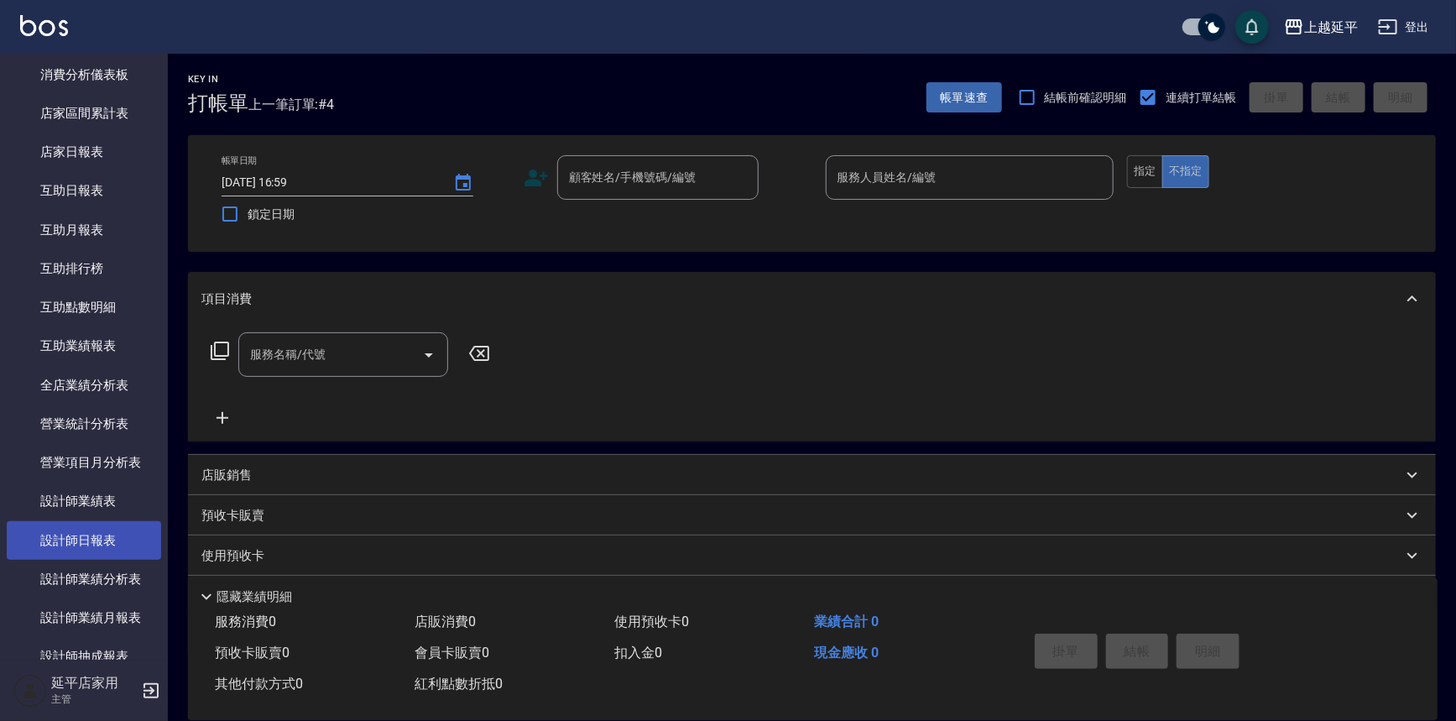
click at [99, 545] on link "設計師日報表" at bounding box center [84, 540] width 154 height 39
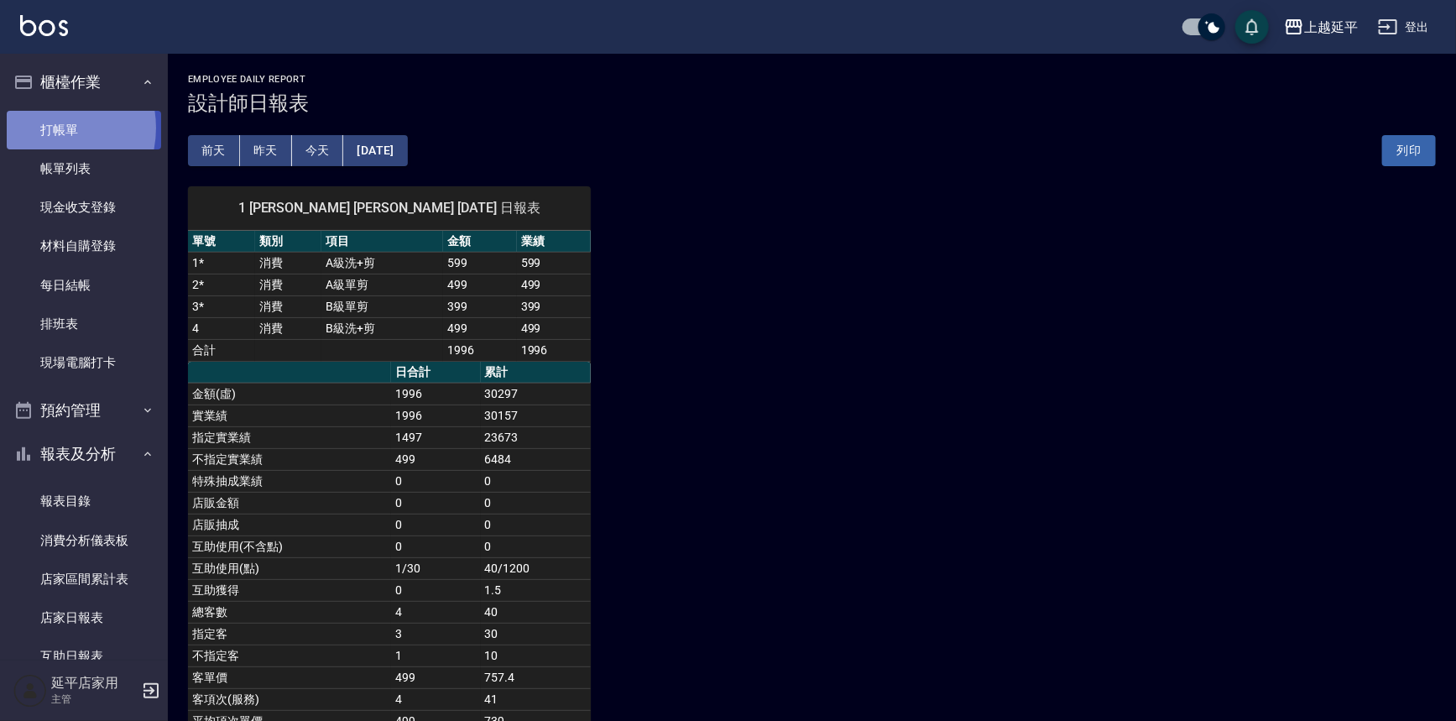
click at [43, 128] on link "打帳單" at bounding box center [84, 130] width 154 height 39
